Goal: Task Accomplishment & Management: Complete application form

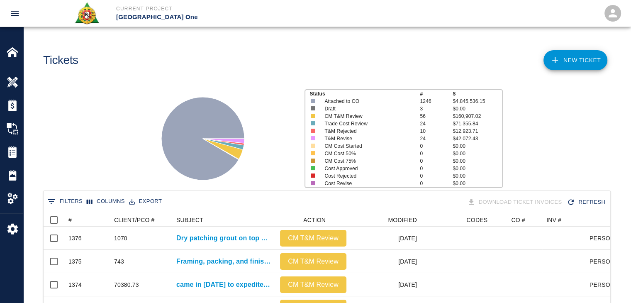
scroll to position [478, 561]
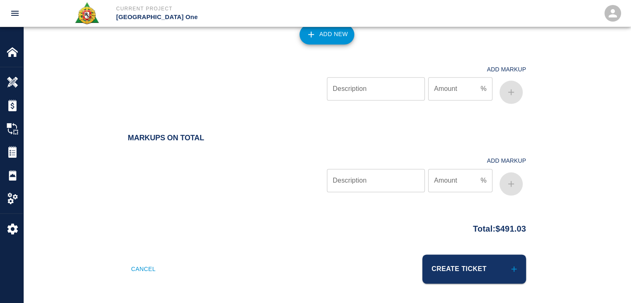
scroll to position [935, 0]
click at [481, 263] on button "Create Ticket" at bounding box center [475, 269] width 104 height 29
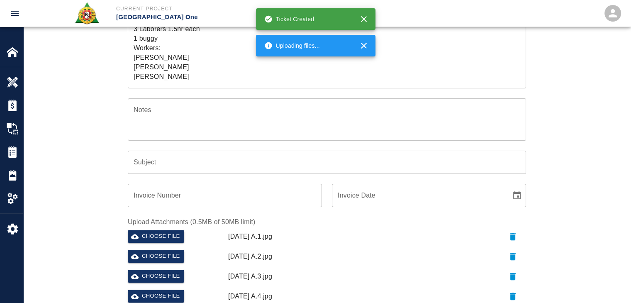
scroll to position [171, 0]
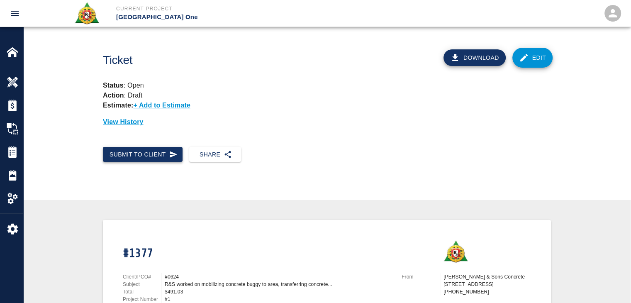
click at [170, 148] on button "Submit to Client" at bounding box center [143, 154] width 80 height 15
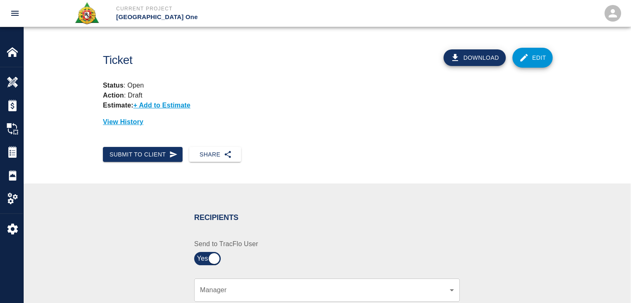
scroll to position [119, 0]
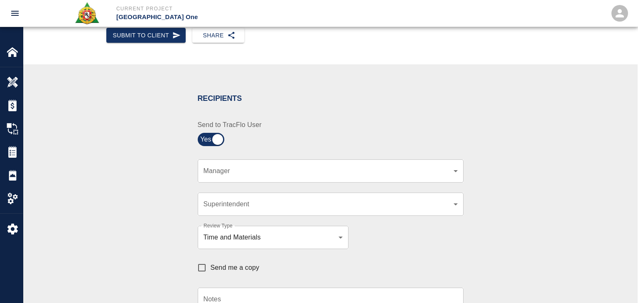
click at [242, 166] on body "Current Project JFK Terminal One Home JFK Terminal One Overview Estimates Chang…" at bounding box center [319, 32] width 638 height 303
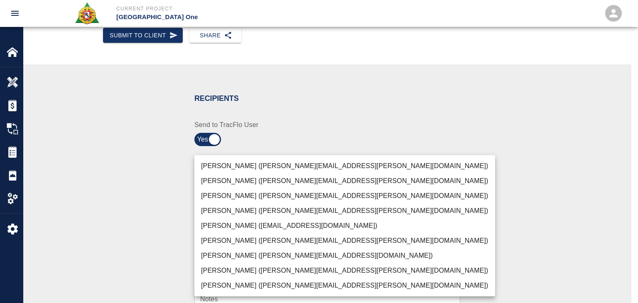
click at [237, 169] on li "Peter Hardecker (peter.hardecker@aecom.com)" at bounding box center [344, 166] width 301 height 15
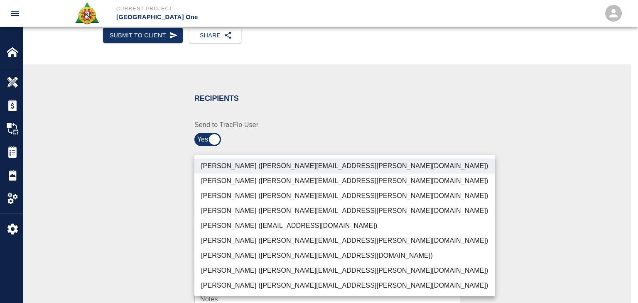
click at [242, 194] on li "Parin Kanani (parin.kanani@aecom.com)" at bounding box center [344, 195] width 301 height 15
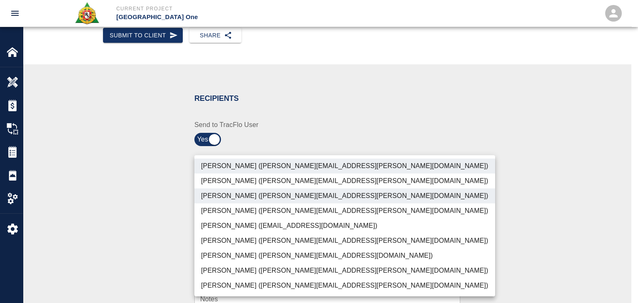
click at [244, 262] on li "Patrick Testino (patrick.testino@aecom.com)" at bounding box center [344, 255] width 301 height 15
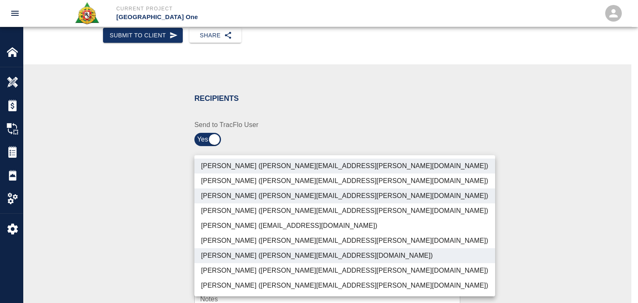
click at [245, 263] on li "Dylan Sims (dylan.sims@aecom.com)" at bounding box center [344, 270] width 301 height 15
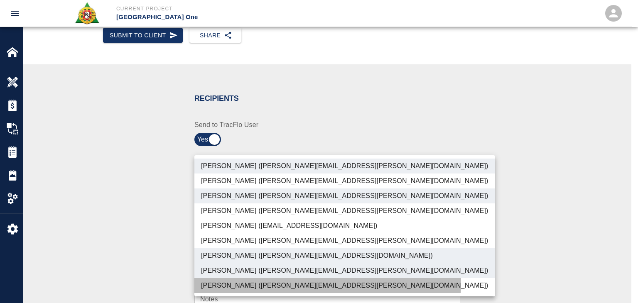
click at [251, 281] on li "Shane Lamay (shane.lamay@aecom.com)" at bounding box center [344, 285] width 301 height 15
type input "ede96749-2565-4a65-a76c-ac2c5448e16e,69d78ca4-8a93-4c72-a988-7271956ccf0b,ad99d…"
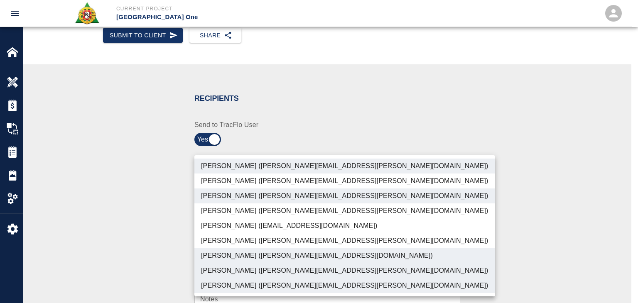
click at [145, 272] on div at bounding box center [319, 151] width 638 height 303
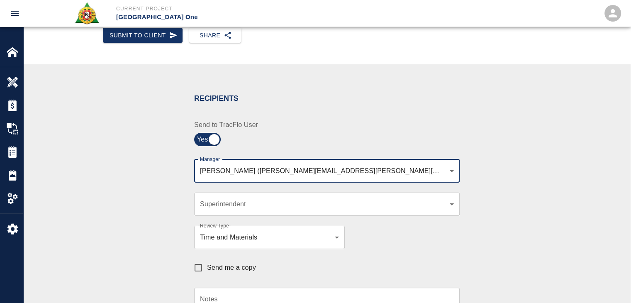
click at [219, 267] on span "Send me a copy" at bounding box center [231, 268] width 49 height 10
click at [207, 267] on input "Send me a copy" at bounding box center [198, 267] width 17 height 17
checkbox input "true"
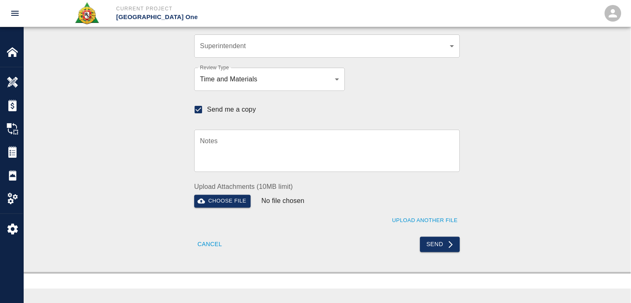
scroll to position [275, 0]
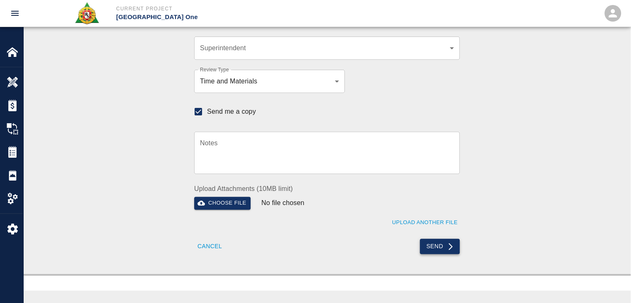
click at [436, 241] on button "Send" at bounding box center [440, 246] width 40 height 15
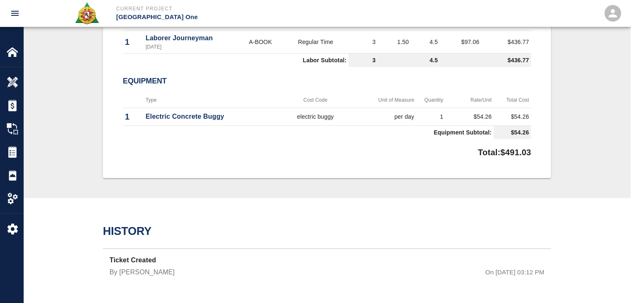
checkbox input "false"
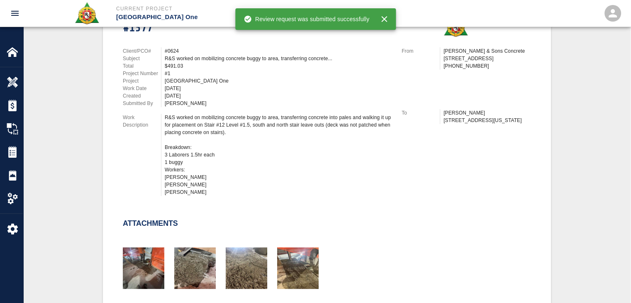
scroll to position [0, 0]
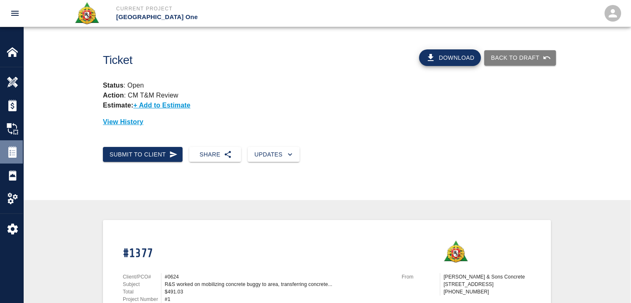
click at [10, 150] on img at bounding box center [13, 152] width 12 height 12
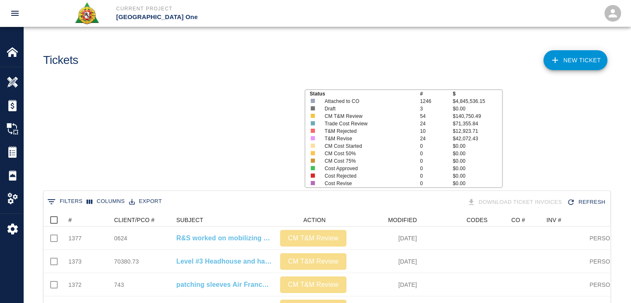
scroll to position [478, 561]
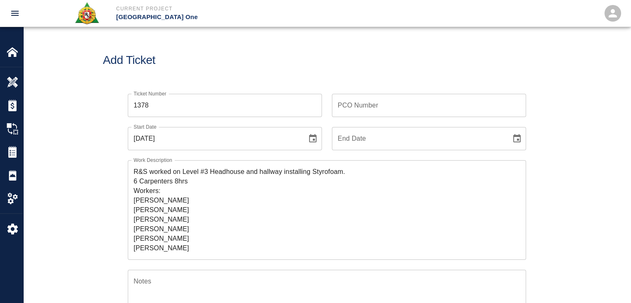
click at [360, 103] on div "PCO Number PCO Number" at bounding box center [429, 105] width 194 height 23
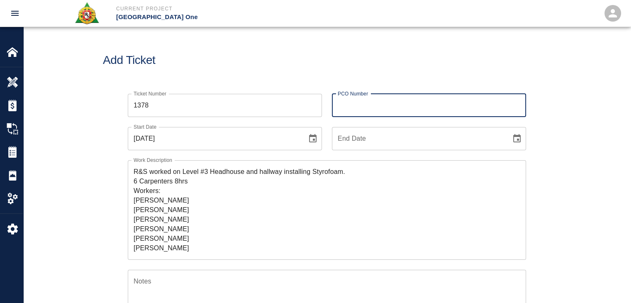
paste input "70380.73"
type input "70380.73"
click at [291, 70] on div "Add Ticket" at bounding box center [327, 60] width 608 height 67
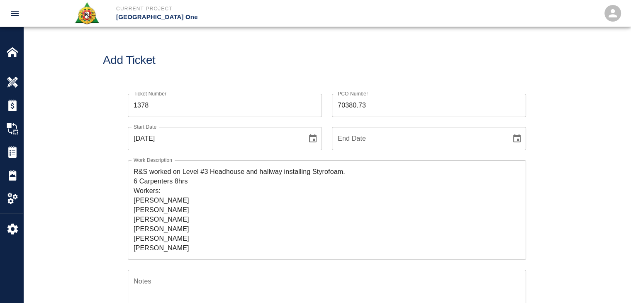
click at [296, 76] on div "Add Ticket" at bounding box center [327, 60] width 608 height 67
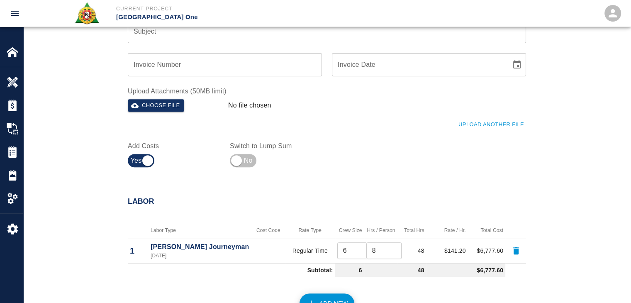
scroll to position [305, 0]
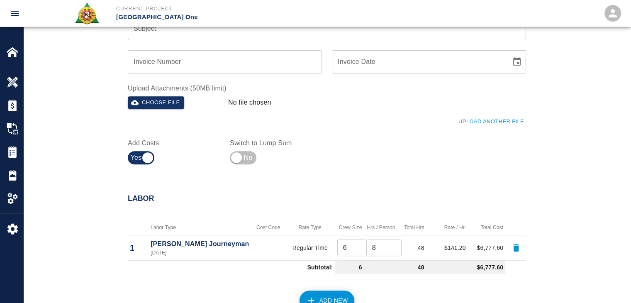
click at [478, 123] on button "Upload Another File" at bounding box center [492, 121] width 70 height 13
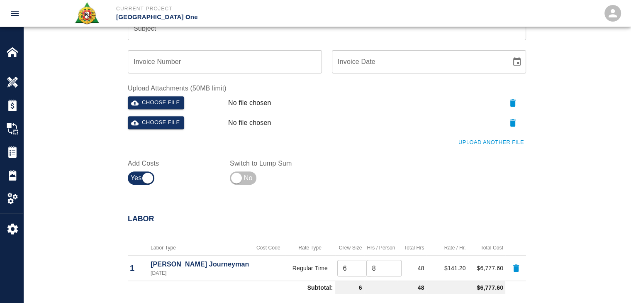
click at [489, 141] on button "Upload Another File" at bounding box center [492, 142] width 70 height 13
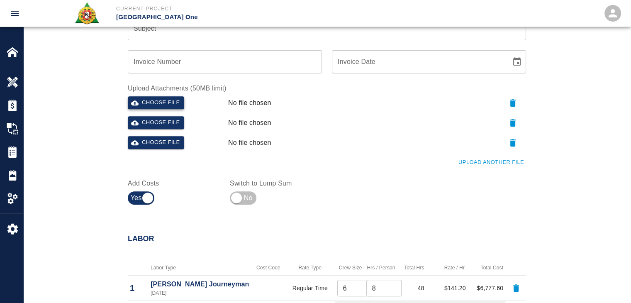
click at [167, 98] on button "Choose file" at bounding box center [156, 102] width 56 height 13
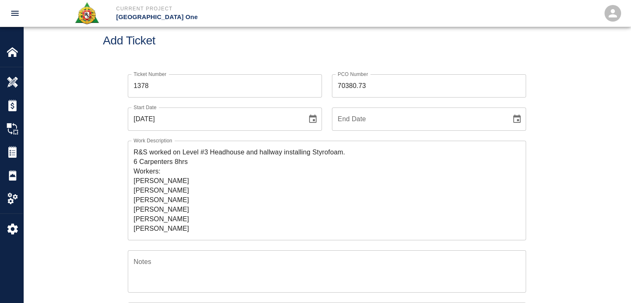
scroll to position [0, 0]
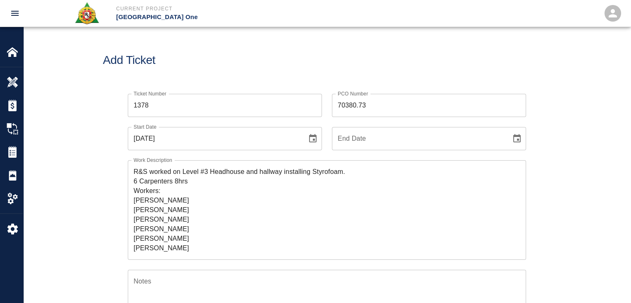
click at [354, 170] on textarea "R&S worked on Level #3 Headhouse and hallway installing Styrofoam. 6 Carpenters…" at bounding box center [327, 210] width 387 height 86
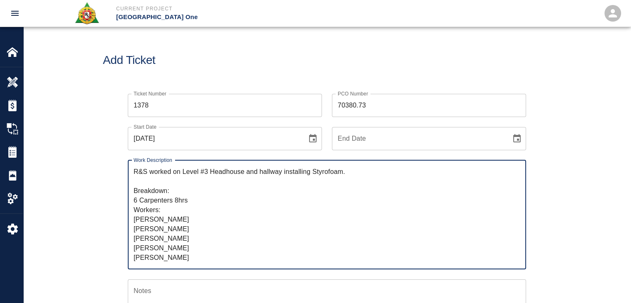
click at [204, 200] on textarea "R&S worked on Level #3 Headhouse and hallway installing Styrofoam. Breakdown: 6…" at bounding box center [327, 214] width 387 height 95
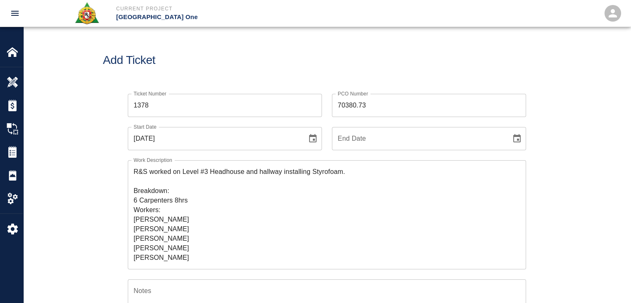
click at [118, 213] on div "Work Description R&S worked on Level #3 Headhouse and hallway installing Styrof…" at bounding box center [322, 209] width 409 height 119
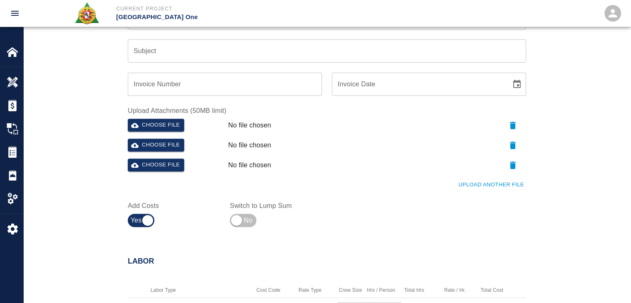
scroll to position [294, 0]
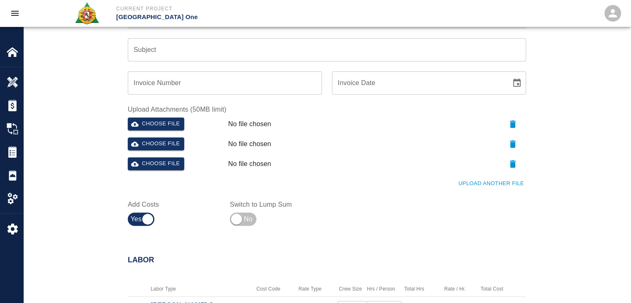
click at [478, 188] on button "Upload Another File" at bounding box center [492, 183] width 70 height 13
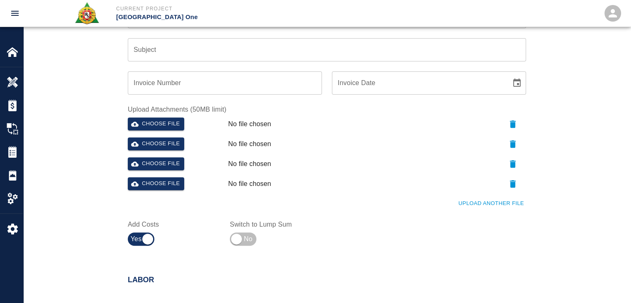
scroll to position [285, 0]
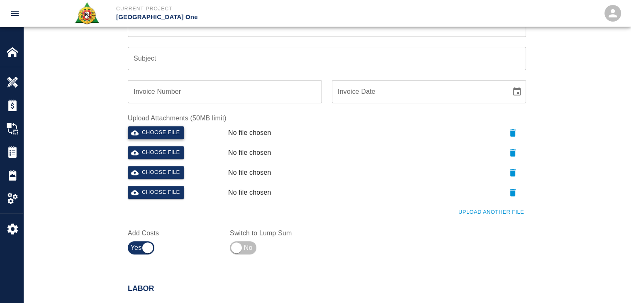
click at [168, 136] on button "Choose file" at bounding box center [156, 132] width 56 height 13
click at [166, 153] on button "Choose file" at bounding box center [156, 152] width 56 height 13
click at [146, 176] on button "Choose file" at bounding box center [156, 172] width 56 height 13
click at [152, 189] on button "Choose file" at bounding box center [156, 192] width 56 height 13
click at [469, 213] on button "Upload Another File" at bounding box center [492, 212] width 70 height 13
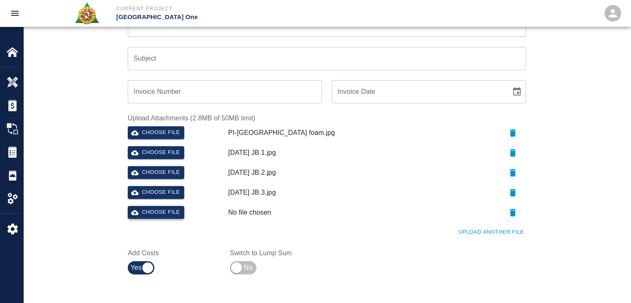
click at [150, 206] on button "Choose file" at bounding box center [156, 212] width 56 height 13
click at [66, 171] on div "Ticket Number 1378 Ticket Number PCO Number 70380.73 PCO Number Start Date 09/1…" at bounding box center [327, 48] width 608 height 499
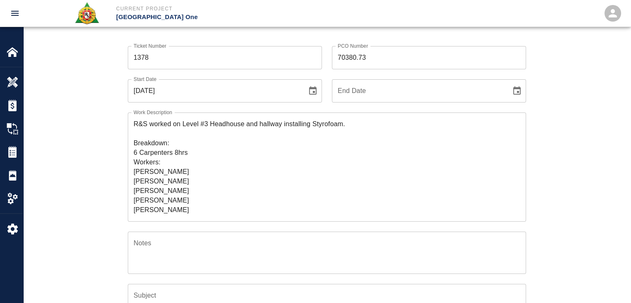
scroll to position [46, 0]
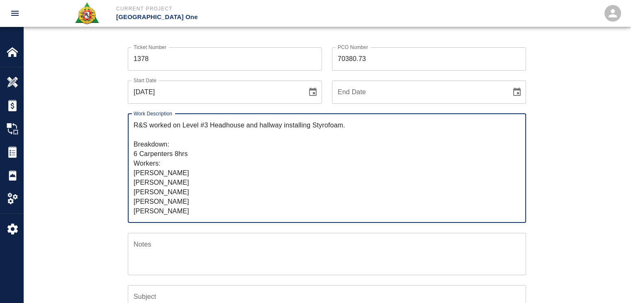
drag, startPoint x: 179, startPoint y: 139, endPoint x: 184, endPoint y: 128, distance: 11.9
click at [184, 128] on textarea "R&S worked on Level #3 Headhouse and hallway installing Styrofoam. Breakdown: 6…" at bounding box center [327, 167] width 387 height 95
click at [173, 130] on textarea "R&S worked on Level #3 Headhouse and hallway installing Styrofoam. Breakdown: 6…" at bounding box center [327, 167] width 387 height 95
click at [152, 127] on textarea "R&S worked on Level #3 Headhouse and hallway installing Styrofoam. Breakdown: 6…" at bounding box center [327, 167] width 387 height 95
click at [150, 125] on textarea "R&S worked on Level #3 Headhouse and hallway installing Styrofoam. Breakdown: 6…" at bounding box center [327, 167] width 387 height 95
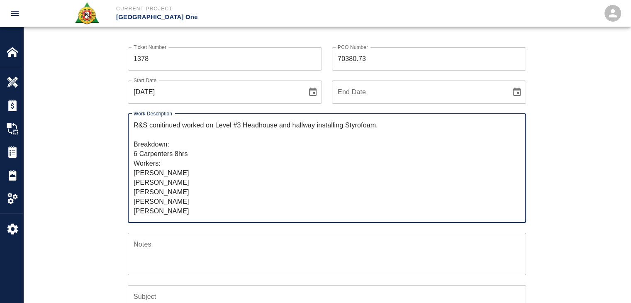
click at [165, 126] on textarea "R&S conitinued worked on Level #3 Headhouse and hallway installing Styrofoam. B…" at bounding box center [327, 167] width 387 height 95
click at [202, 127] on textarea "R&S continued worked on Level #3 Headhouse and hallway installing Styrofoam. Br…" at bounding box center [327, 167] width 387 height 95
drag, startPoint x: 399, startPoint y: 126, endPoint x: 150, endPoint y: 128, distance: 248.7
click at [150, 128] on textarea "R&S continued work on Level #3 Headhouse and hallway installing Styrofoam. Brea…" at bounding box center [327, 167] width 387 height 95
type textarea "R&S continued work on Level #3 Headhouse and hallway installing Styrofoam. Brea…"
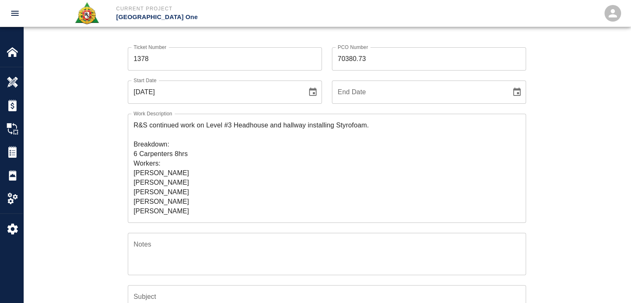
click at [101, 173] on div "Ticket Number 1378 Ticket Number PCO Number 70380.73 PCO Number Start Date 09/1…" at bounding box center [327, 286] width 608 height 499
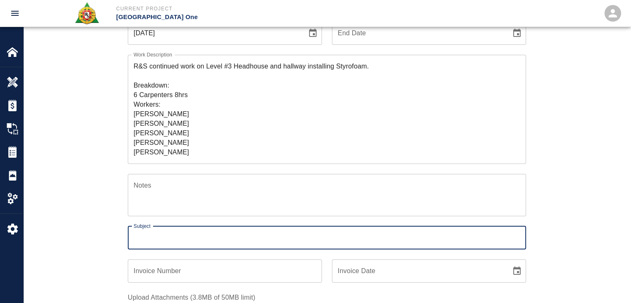
click at [162, 242] on input "Subject" at bounding box center [327, 237] width 399 height 23
paste input "continued work on Level #3 Headhouse and hallway installing Styrofoam."
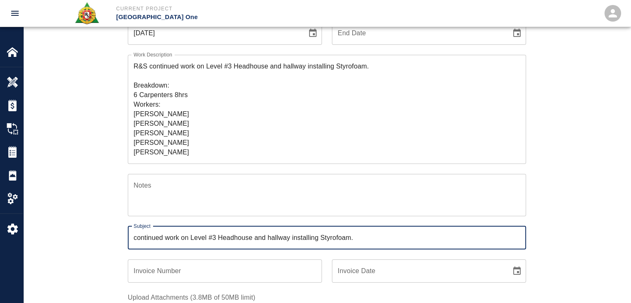
click at [131, 240] on input "continued work on Level #3 Headhouse and hallway installing Styrofoam." at bounding box center [327, 237] width 399 height 23
type input "continued work on Level #3 Headhouse and hallway installing Styrofoam."
click at [123, 240] on div "Subject continued work on Level #3 Headhouse and hallway installing Styrofoam. …" at bounding box center [322, 232] width 409 height 33
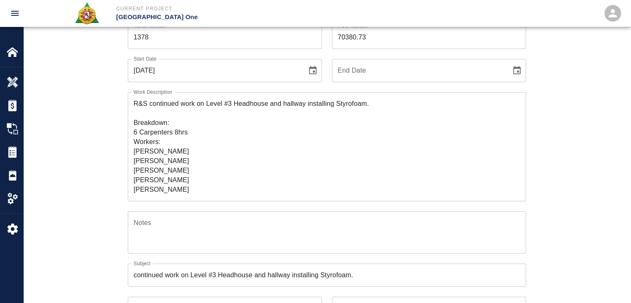
scroll to position [0, 0]
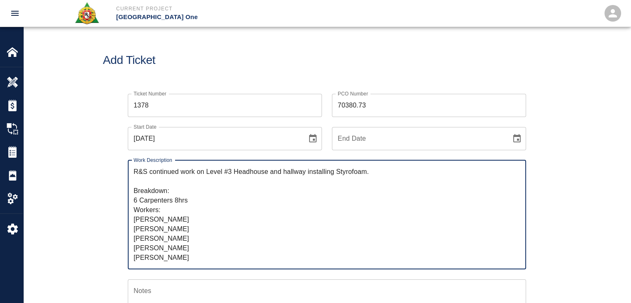
click at [193, 201] on textarea "R&S continued work on Level #3 Headhouse and hallway installing Styrofoam. Brea…" at bounding box center [327, 214] width 387 height 95
type textarea "R&S continued work on Level #3 Headhouse and hallway installing Styrofoam. Brea…"
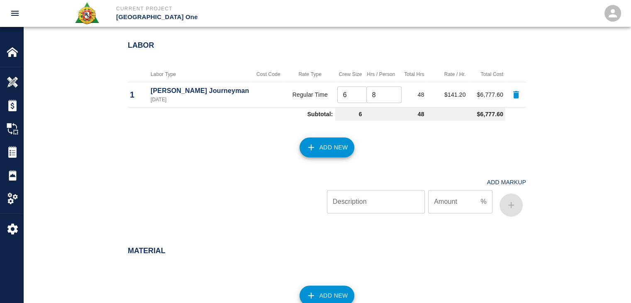
scroll to position [549, 0]
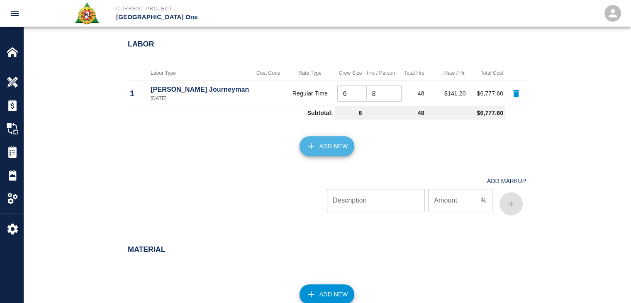
click at [328, 138] on button "Add New" at bounding box center [327, 146] width 55 height 20
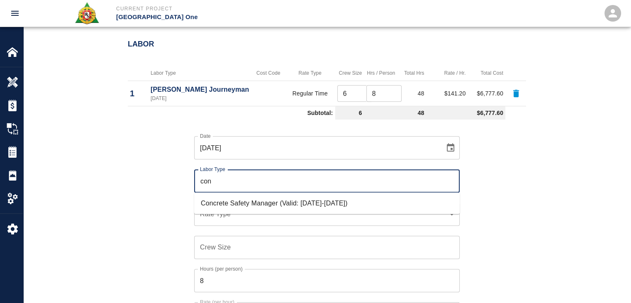
click at [226, 200] on li "Concrete Safety Manager (Valid: 01/01/2025-01/01/2026)" at bounding box center [327, 203] width 266 height 15
type input "Concrete Safety Manager"
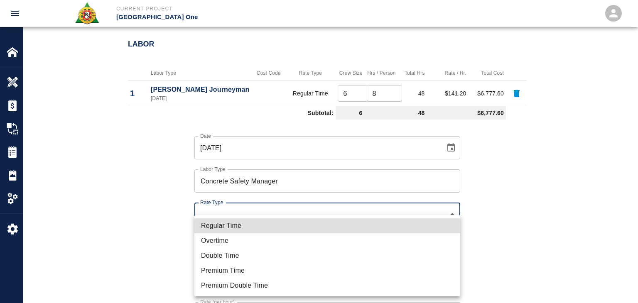
click at [213, 223] on li "Regular Time" at bounding box center [327, 225] width 266 height 15
type input "rate_rt"
type input "100.05"
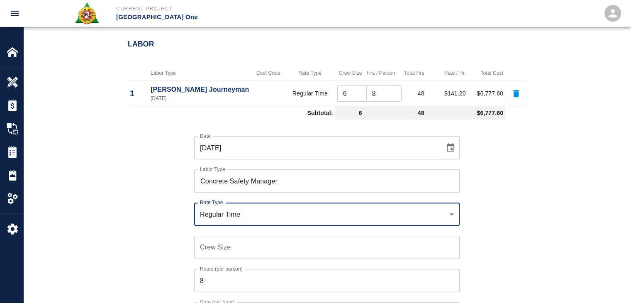
click at [219, 243] on div "Crew Size Crew Size" at bounding box center [327, 247] width 266 height 23
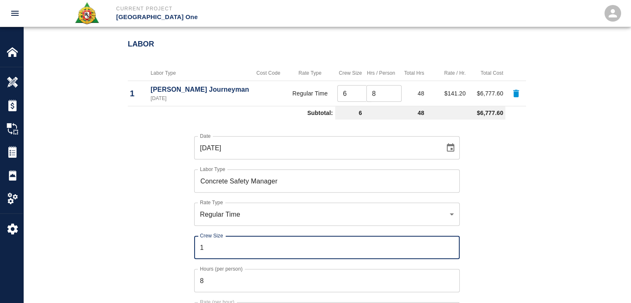
type input "1"
click at [222, 276] on input "8" at bounding box center [327, 280] width 266 height 23
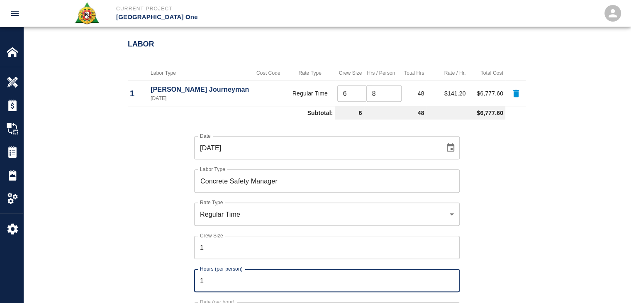
type input "1"
click at [161, 271] on div "Date 09/15/2025 Date Labor Type Concrete Safety Manager Labor Type Rate Type Re…" at bounding box center [322, 237] width 409 height 228
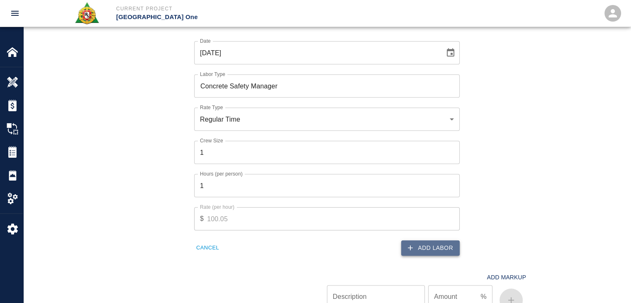
click at [413, 242] on button "Add Labor" at bounding box center [430, 247] width 59 height 15
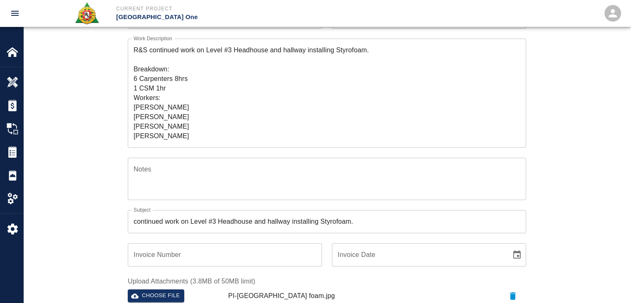
scroll to position [0, 0]
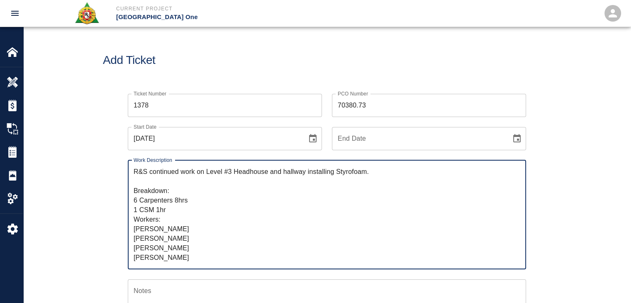
drag, startPoint x: 201, startPoint y: 259, endPoint x: 118, endPoint y: 142, distance: 143.3
click at [216, 203] on textarea "R&S continued work on Level #3 Headhouse and hallway installing Styrofoam. Brea…" at bounding box center [327, 214] width 387 height 95
drag, startPoint x: 181, startPoint y: 255, endPoint x: 103, endPoint y: 140, distance: 139.1
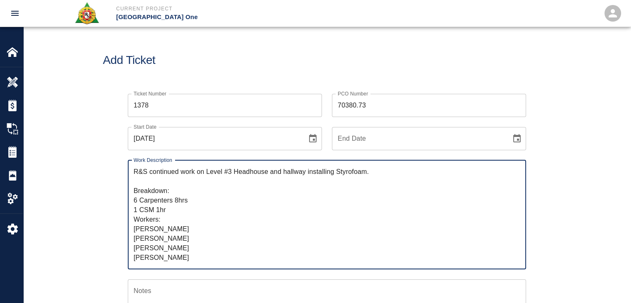
click at [387, 105] on input "70380.73" at bounding box center [429, 105] width 194 height 23
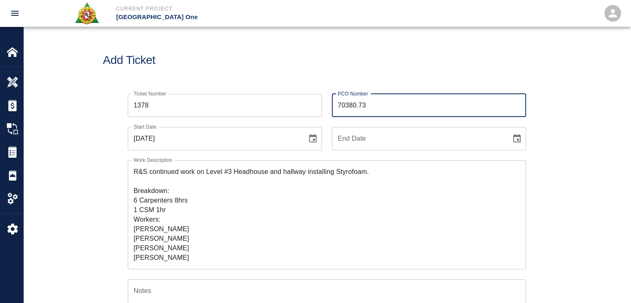
drag, startPoint x: 360, startPoint y: 109, endPoint x: 332, endPoint y: 111, distance: 27.5
click at [332, 111] on input "70380.73" at bounding box center [429, 105] width 194 height 23
click at [203, 82] on div "Add Ticket" at bounding box center [327, 60] width 608 height 67
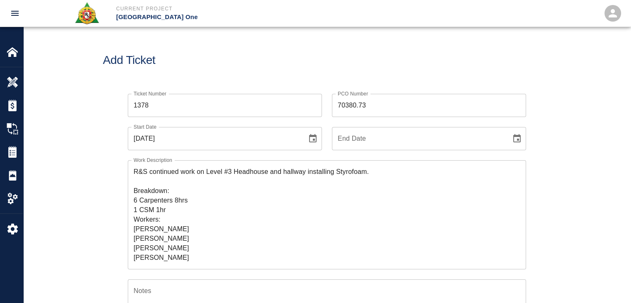
click at [340, 103] on input "70380.73" at bounding box center [429, 105] width 194 height 23
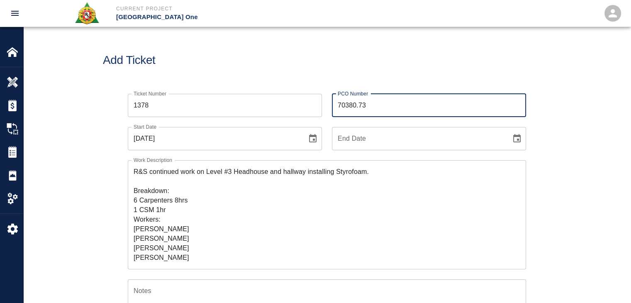
type input "70380.73"
click at [296, 81] on div "Add Ticket" at bounding box center [327, 60] width 608 height 67
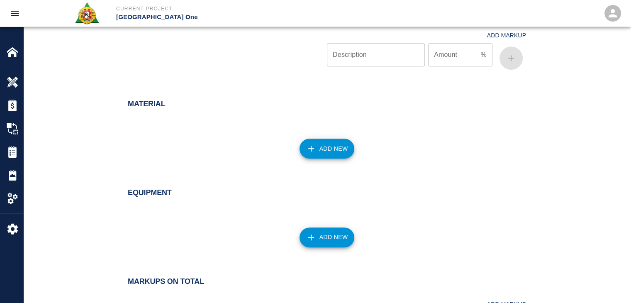
scroll to position [864, 0]
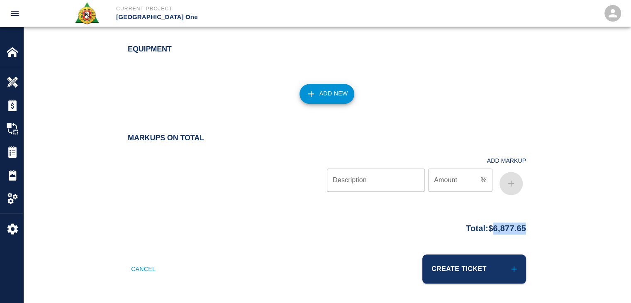
drag, startPoint x: 540, startPoint y: 218, endPoint x: 486, endPoint y: 230, distance: 55.4
click at [486, 230] on div "Total: $6,877.65" at bounding box center [327, 226] width 448 height 16
click at [540, 228] on div "Total: $6,877.65" at bounding box center [327, 226] width 448 height 16
drag, startPoint x: 545, startPoint y: 229, endPoint x: 482, endPoint y: 230, distance: 62.3
click at [482, 230] on div "Total: $6,877.65" at bounding box center [327, 226] width 448 height 16
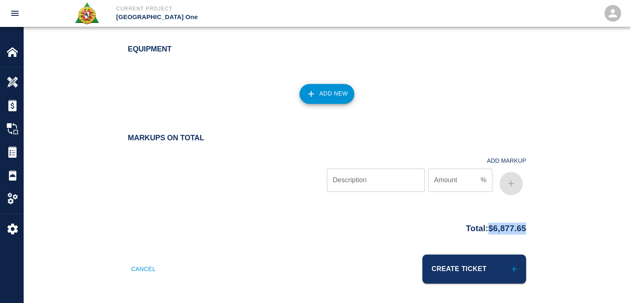
copy p "$6,877.65"
click at [232, 160] on div at bounding box center [227, 173] width 199 height 49
click at [502, 272] on button "Create Ticket" at bounding box center [475, 269] width 104 height 29
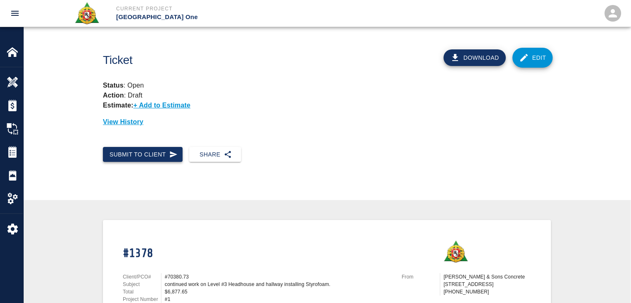
click at [158, 155] on button "Submit to Client" at bounding box center [143, 154] width 80 height 15
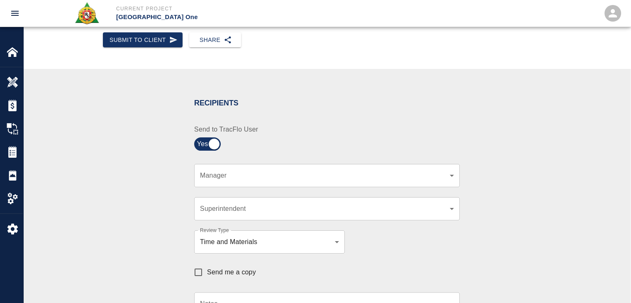
scroll to position [115, 0]
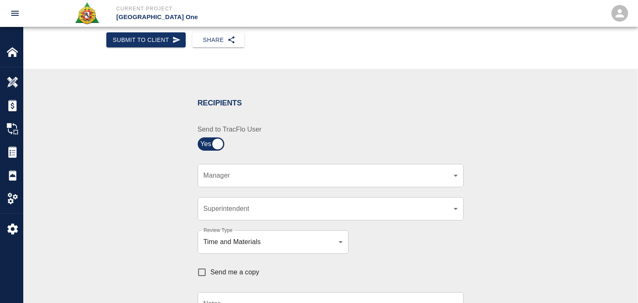
click at [226, 171] on body "Current Project JFK Terminal One Home JFK Terminal One Overview Estimates Chang…" at bounding box center [319, 36] width 638 height 303
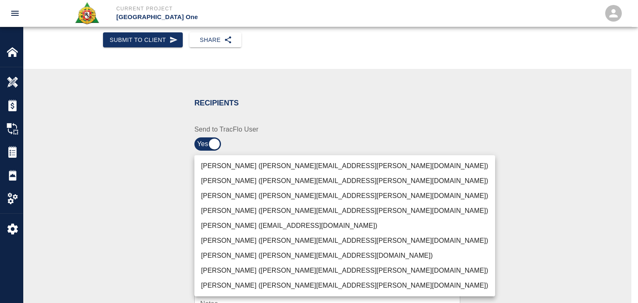
click at [229, 165] on li "Peter Hardecker (peter.hardecker@aecom.com)" at bounding box center [344, 166] width 301 height 15
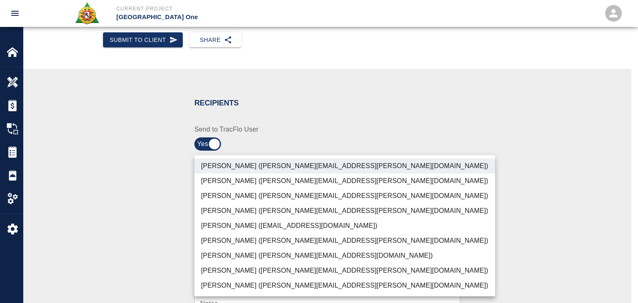
click at [245, 200] on li "Parin Kanani (parin.kanani@aecom.com)" at bounding box center [344, 195] width 301 height 15
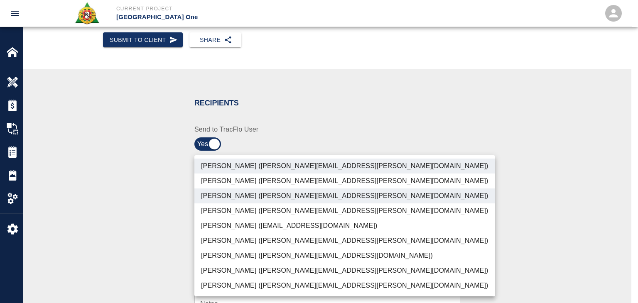
click at [239, 263] on li "Dylan Sims (dylan.sims@aecom.com)" at bounding box center [344, 270] width 301 height 15
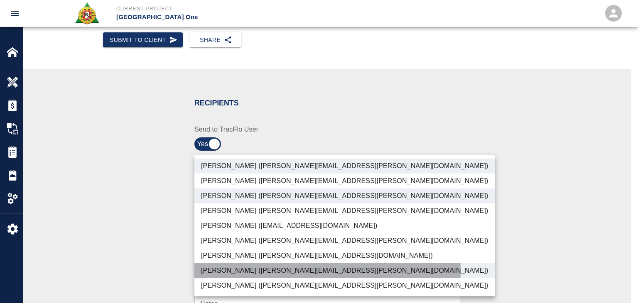
click at [251, 271] on li "Dylan Sims (dylan.sims@aecom.com)" at bounding box center [344, 270] width 301 height 15
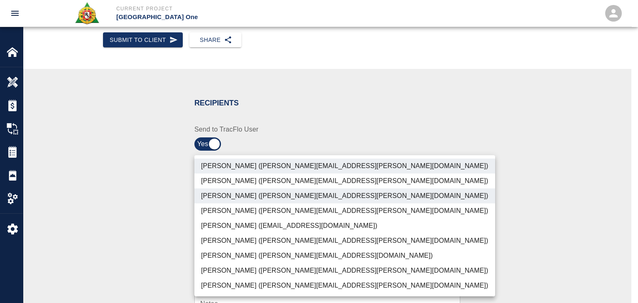
click at [228, 270] on li "Dylan Sims (dylan.sims@aecom.com)" at bounding box center [344, 270] width 301 height 15
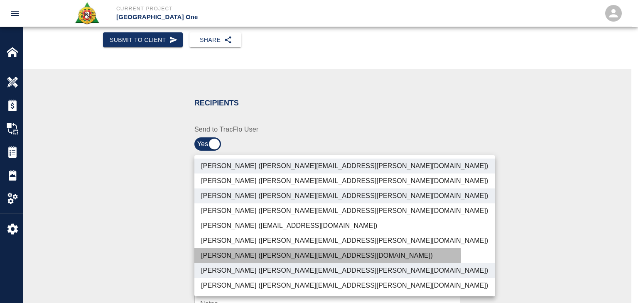
click at [215, 258] on li "Patrick Testino (patrick.testino@aecom.com)" at bounding box center [344, 255] width 301 height 15
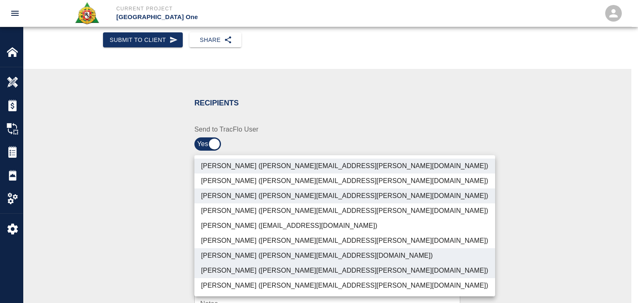
click at [241, 291] on li "Shane Lamay (shane.lamay@aecom.com)" at bounding box center [344, 285] width 301 height 15
type input "ede96749-2565-4a65-a76c-ac2c5448e16e,69d78ca4-8a93-4c72-a988-7271956ccf0b,b38a7…"
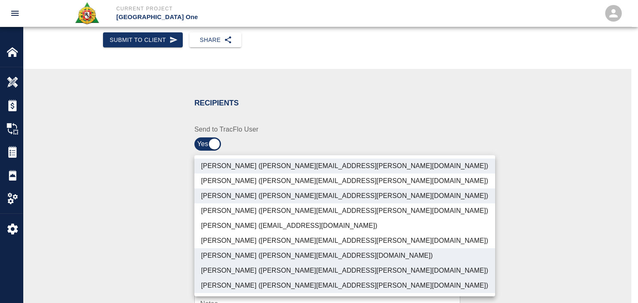
click at [140, 258] on div at bounding box center [319, 151] width 638 height 303
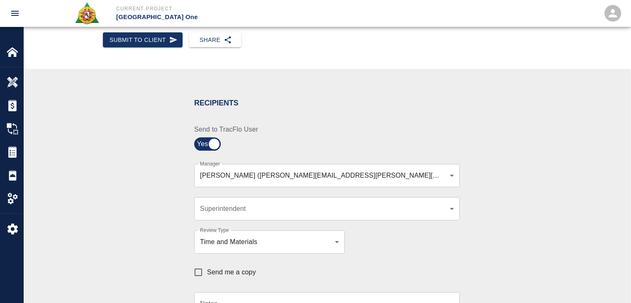
click at [214, 268] on span "Send me a copy" at bounding box center [231, 272] width 49 height 10
click at [207, 268] on input "Send me a copy" at bounding box center [198, 272] width 17 height 17
checkbox input "true"
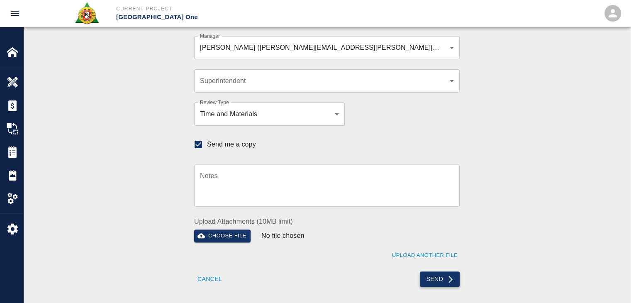
click at [435, 275] on button "Send" at bounding box center [440, 279] width 40 height 15
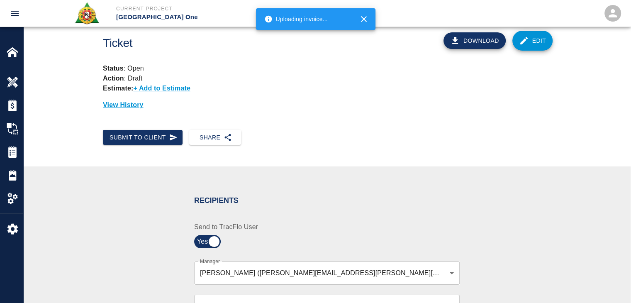
scroll to position [0, 0]
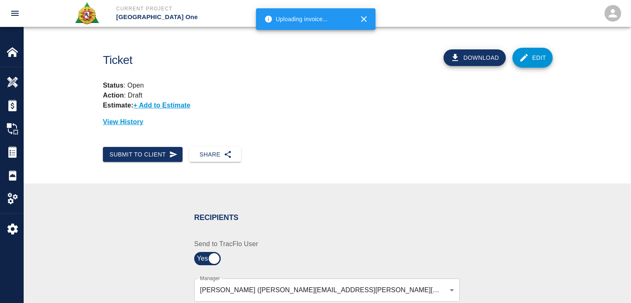
checkbox input "false"
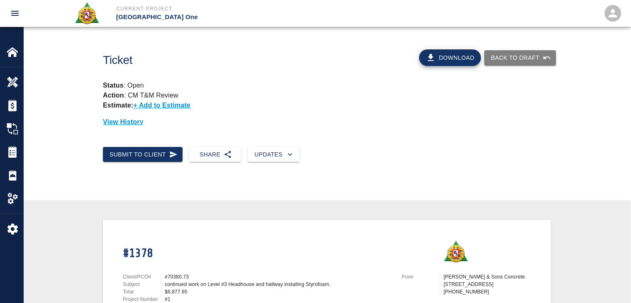
click at [12, 154] on img at bounding box center [13, 152] width 12 height 12
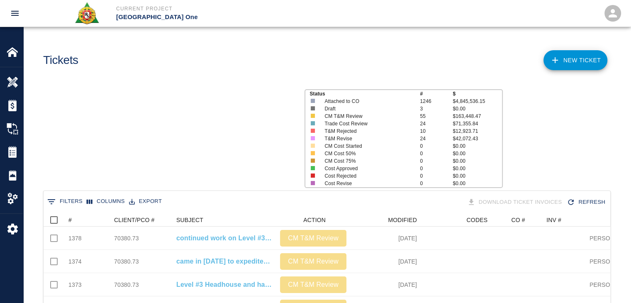
scroll to position [478, 561]
click at [79, 216] on icon "Sort" at bounding box center [77, 219] width 7 height 7
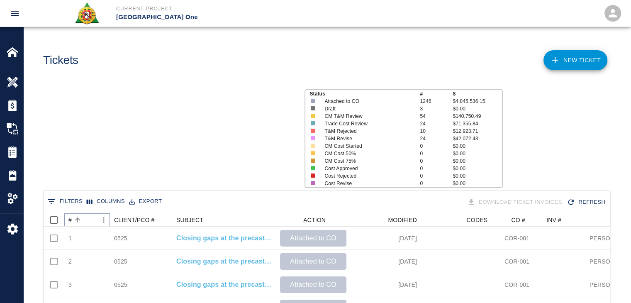
click at [79, 216] on icon "Sort" at bounding box center [77, 219] width 7 height 7
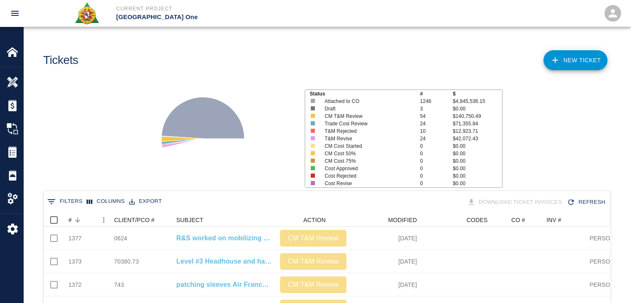
click at [96, 170] on div "Status # $ Attached to CO 1246 $4,845,536.15 Draft 3 $0.00 CM T&M Review 54 $14…" at bounding box center [324, 135] width 614 height 110
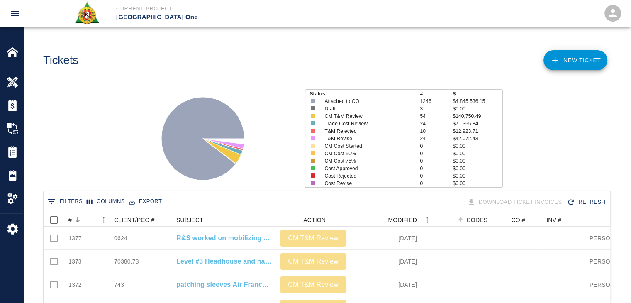
scroll to position [0, 0]
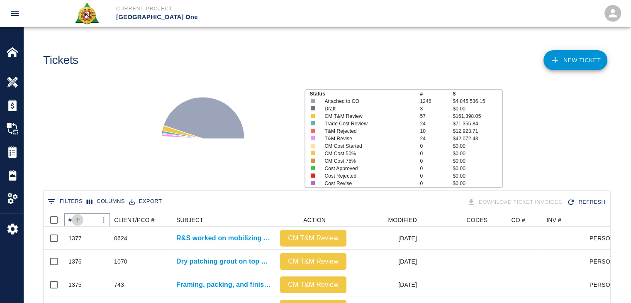
click at [78, 221] on icon "Sort" at bounding box center [77, 219] width 7 height 7
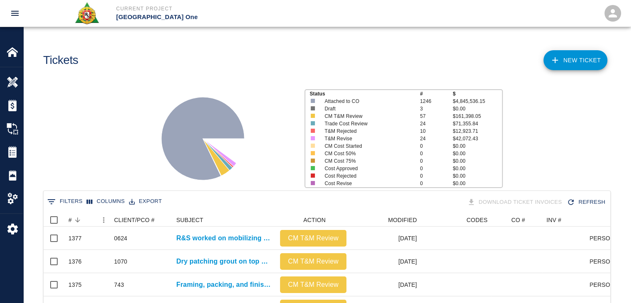
click at [80, 170] on div "Status # $ Attached to CO 1246 $4,845,536.15 Draft 3 $0.00 CM T&M Review 57 $16…" at bounding box center [324, 135] width 614 height 110
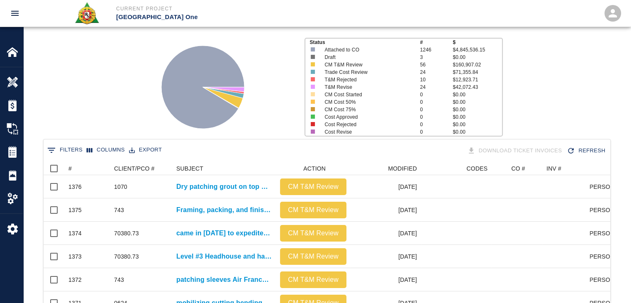
scroll to position [66, 0]
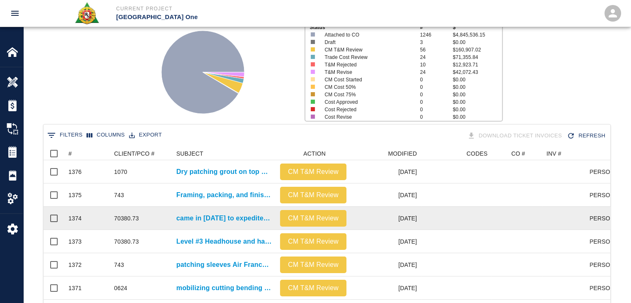
click at [128, 217] on div "70380.73" at bounding box center [126, 218] width 25 height 8
drag, startPoint x: 141, startPoint y: 216, endPoint x: 108, endPoint y: 219, distance: 33.4
click at [108, 219] on div "1374 70380.73 came in on Saturday to expedite installing Level #3 Headhouse TSA…" at bounding box center [382, 218] width 677 height 23
copy div "70380.73"
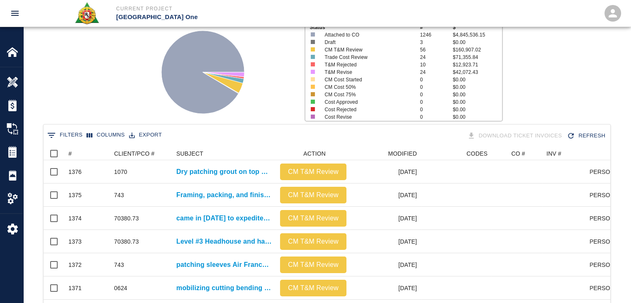
click at [100, 73] on div "Status # $ Attached to CO 1246 $4,845,536.15 Draft 3 $0.00 CM T&M Review 56 $16…" at bounding box center [324, 69] width 614 height 110
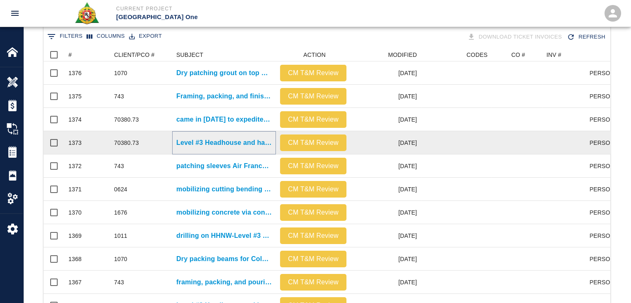
click at [206, 143] on p "Level #3 Headhouse and hallway installing Styrofoam." at bounding box center [223, 143] width 95 height 10
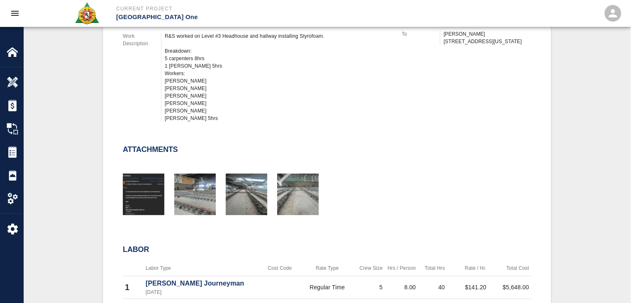
scroll to position [324, 0]
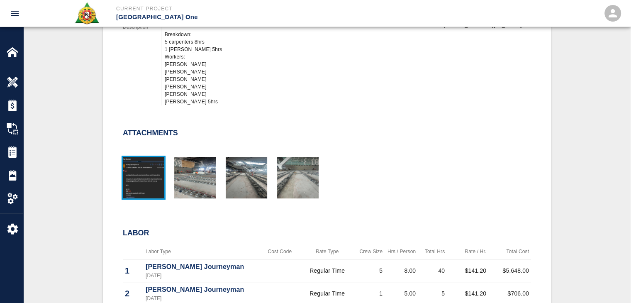
click at [151, 168] on img "button" at bounding box center [144, 178] width 42 height 42
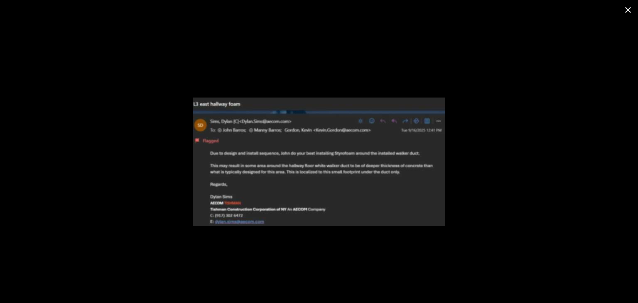
click at [628, 9] on icon "close" at bounding box center [628, 10] width 6 height 6
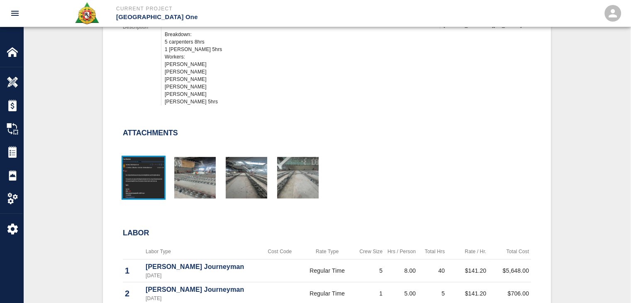
click at [138, 191] on img "button" at bounding box center [144, 178] width 42 height 42
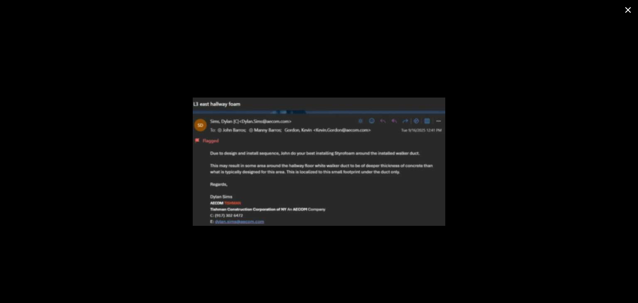
click at [626, 13] on icon "close" at bounding box center [628, 10] width 10 height 10
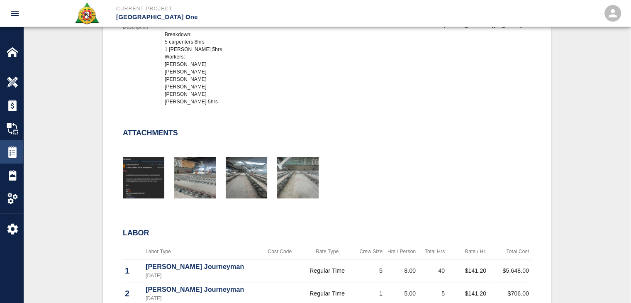
click at [15, 153] on img at bounding box center [13, 152] width 12 height 12
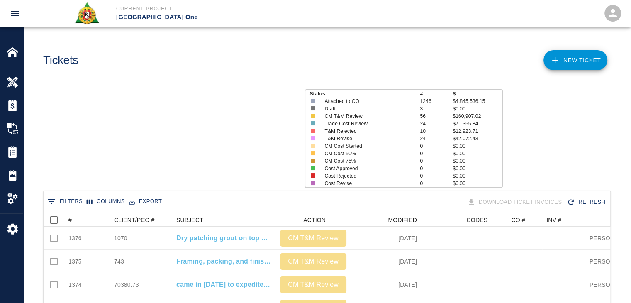
scroll to position [478, 561]
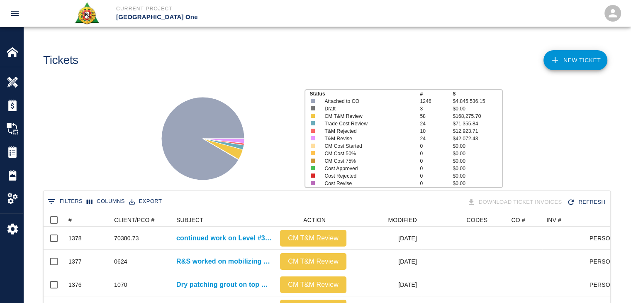
scroll to position [478, 561]
click at [79, 220] on icon "Sort" at bounding box center [77, 220] width 5 height 5
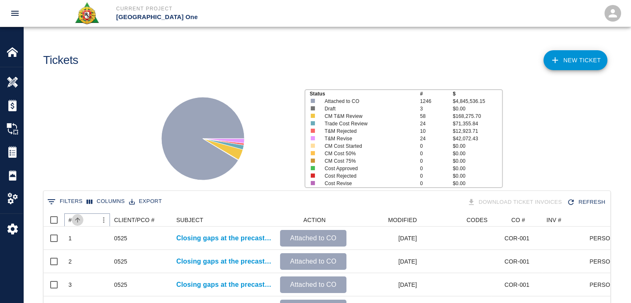
click at [79, 220] on icon "Sort" at bounding box center [77, 220] width 5 height 5
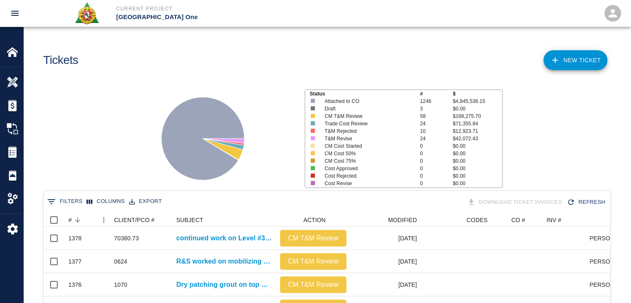
click at [79, 169] on div "Status # $ Attached to CO 1246 $4,845,536.15 Draft 3 $0.00 CM T&M Review 58 $16…" at bounding box center [324, 135] width 614 height 110
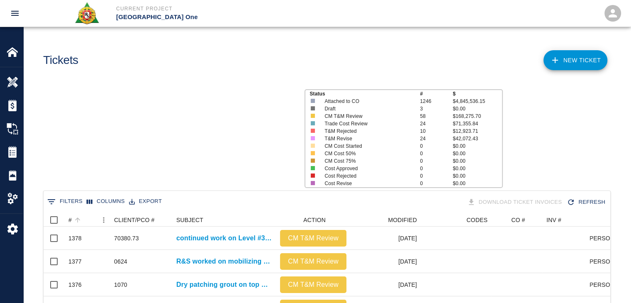
scroll to position [478, 561]
click at [78, 216] on icon "Sort" at bounding box center [77, 219] width 7 height 7
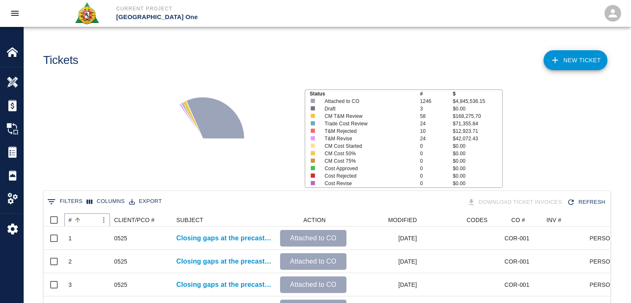
click at [78, 216] on icon "Sort" at bounding box center [77, 219] width 7 height 7
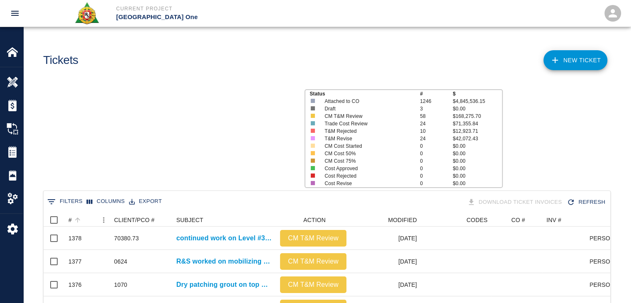
scroll to position [478, 561]
click at [84, 218] on div "#" at bounding box center [83, 219] width 29 height 13
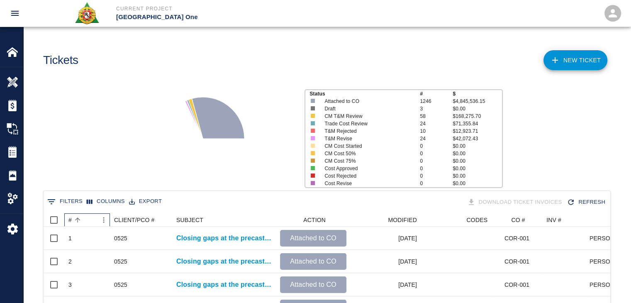
click at [84, 218] on div "#" at bounding box center [83, 219] width 29 height 13
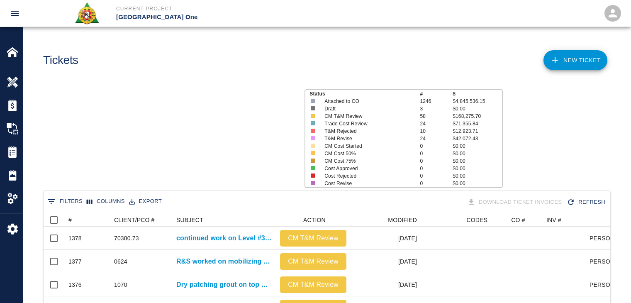
click at [83, 221] on button "Sort" at bounding box center [78, 220] width 12 height 12
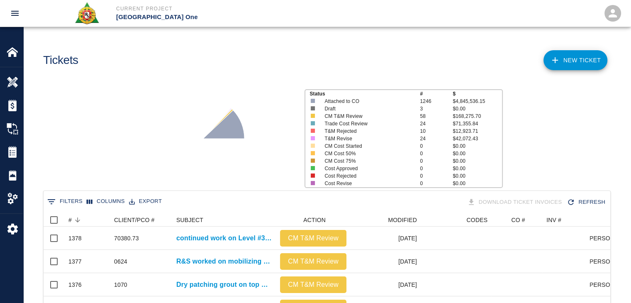
scroll to position [0, 0]
click at [105, 160] on div "Status # $ Attached to CO 1246 $4,845,536.15 Draft 3 $0.00 CM T&M Review 58 $16…" at bounding box center [324, 135] width 614 height 110
click at [83, 220] on div "#" at bounding box center [83, 219] width 29 height 13
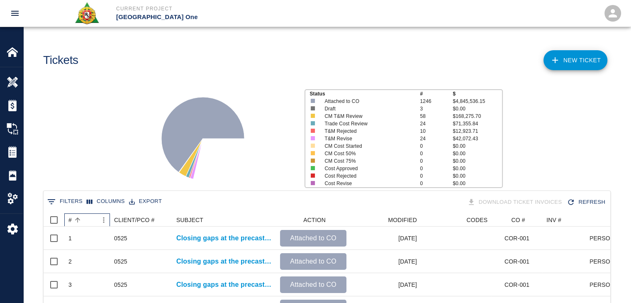
click at [83, 220] on div "#" at bounding box center [83, 219] width 29 height 13
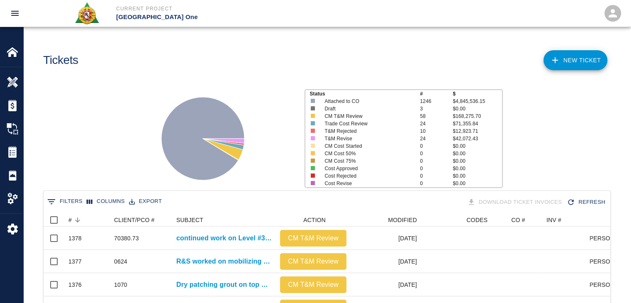
click at [256, 77] on main "Tickets NEW TICKET Status # $ Attached to CO 1246 $4,845,536.15 Draft 3 $0.00 C…" at bounding box center [327, 151] width 608 height 303
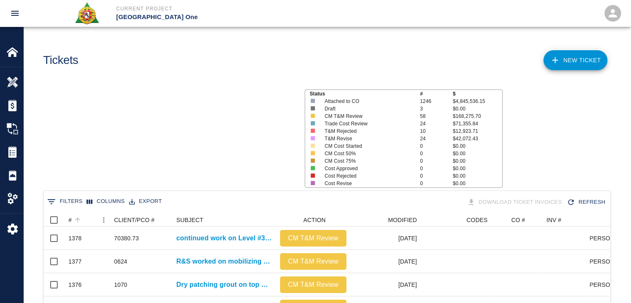
scroll to position [478, 561]
click at [71, 213] on div "#" at bounding box center [83, 219] width 29 height 13
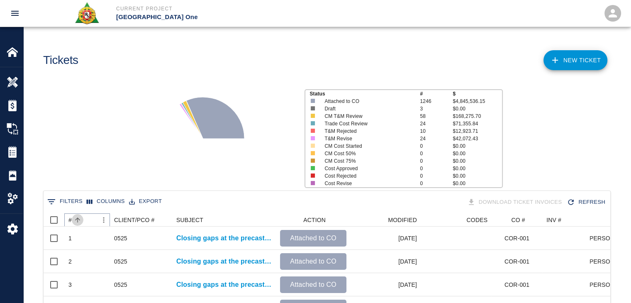
click at [75, 215] on button "Sort" at bounding box center [78, 220] width 12 height 12
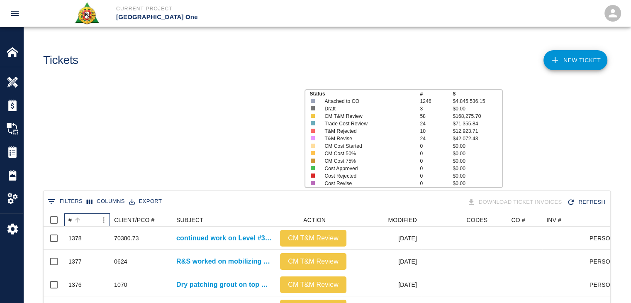
click at [83, 222] on div "#" at bounding box center [78, 220] width 12 height 12
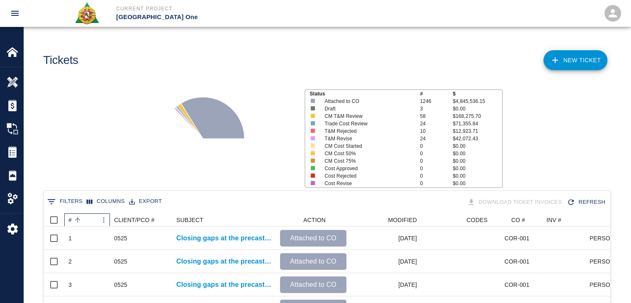
click at [83, 222] on div "#" at bounding box center [78, 220] width 12 height 12
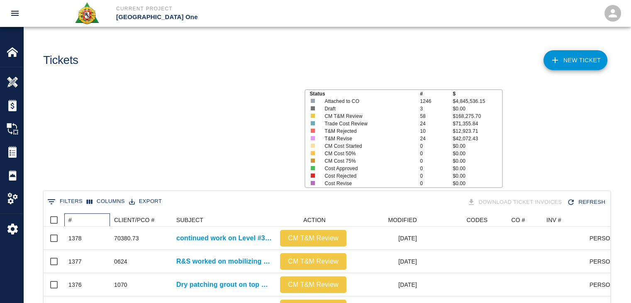
click at [88, 221] on div "#" at bounding box center [90, 219] width 42 height 13
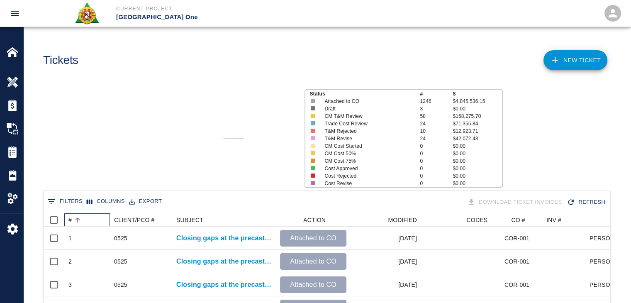
click at [88, 221] on div "#" at bounding box center [90, 219] width 42 height 13
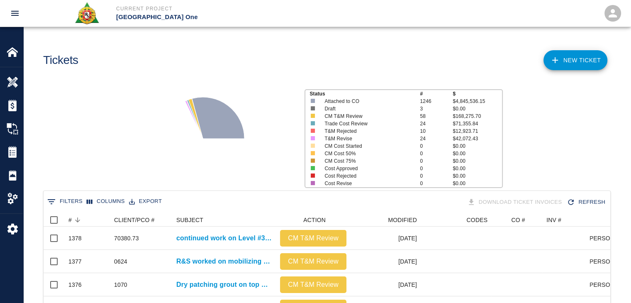
click at [99, 174] on div "Status # $ Attached to CO 1246 $4,845,536.15 Draft 3 $0.00 CM T&M Review 58 $16…" at bounding box center [324, 135] width 614 height 110
